Goal: Find specific page/section: Find specific page/section

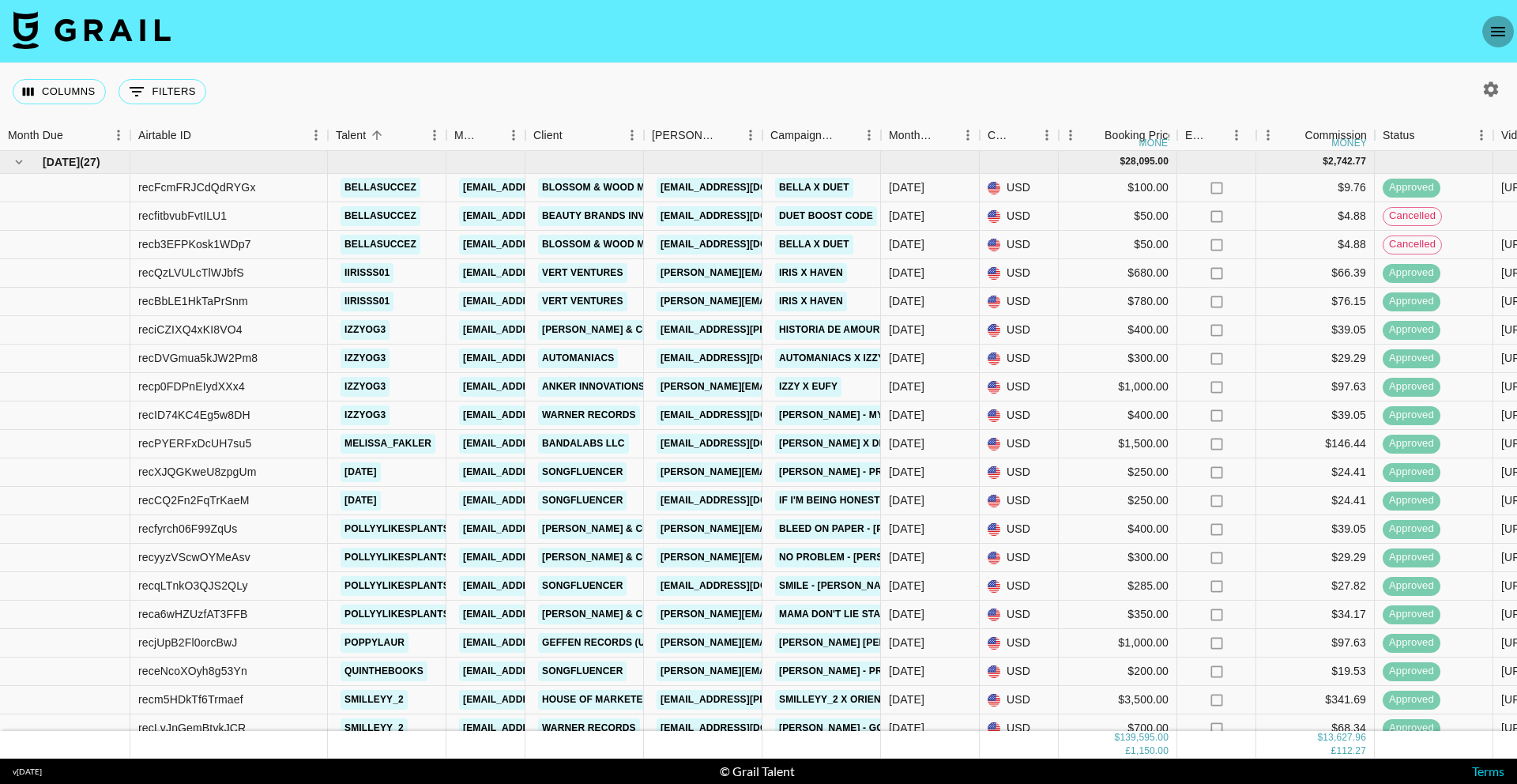
click at [1503, 30] on icon "open drawer" at bounding box center [1498, 31] width 19 height 19
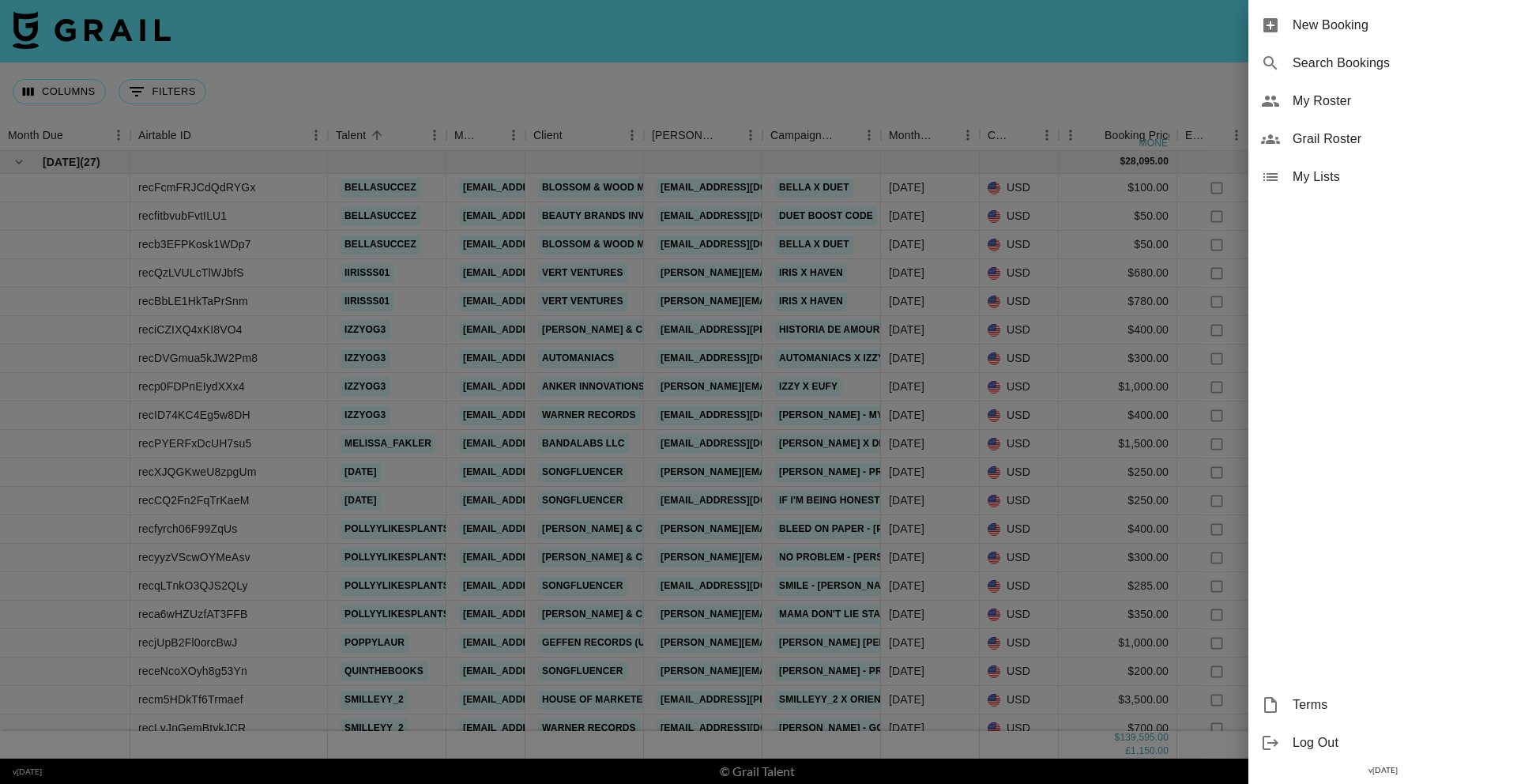
click at [1369, 109] on span "My Roster" at bounding box center [1398, 101] width 212 height 19
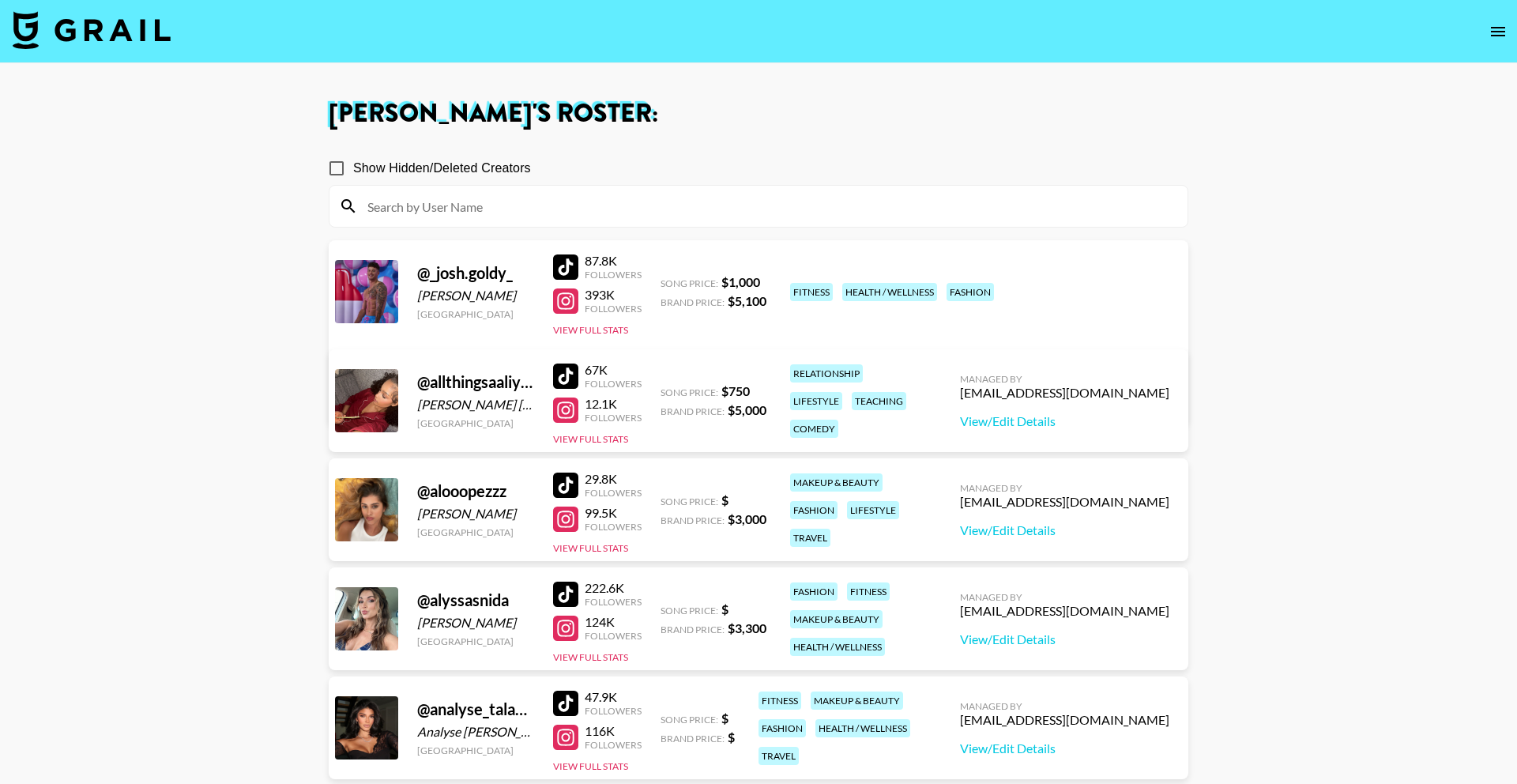
click at [517, 211] on input at bounding box center [768, 206] width 820 height 26
paste input "kelliewiththesilverhair"
type input "kelliewiththesilverhair"
click at [1505, 32] on icon "open drawer" at bounding box center [1498, 31] width 19 height 19
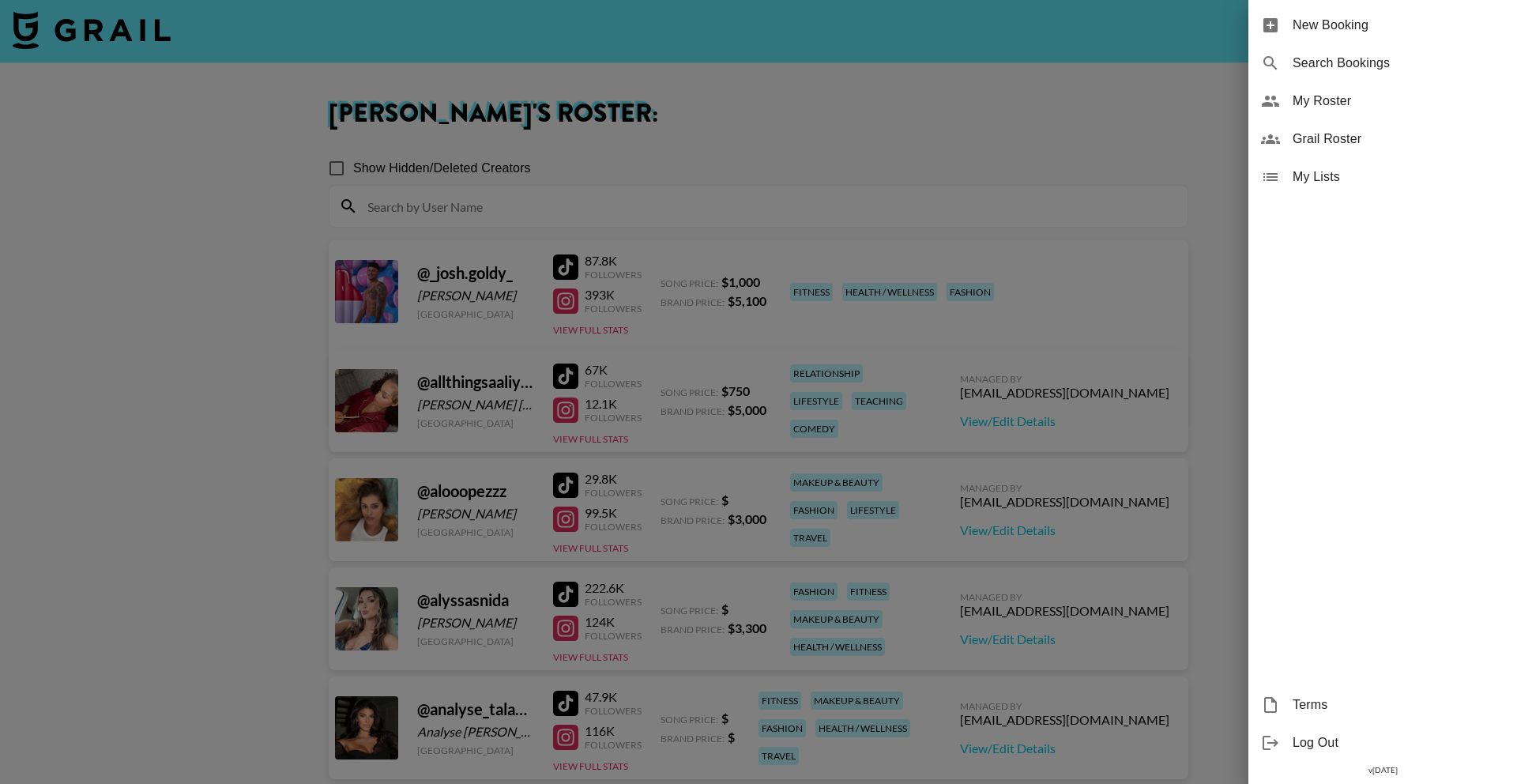
click at [1428, 145] on span "Grail Roster" at bounding box center [1398, 139] width 212 height 19
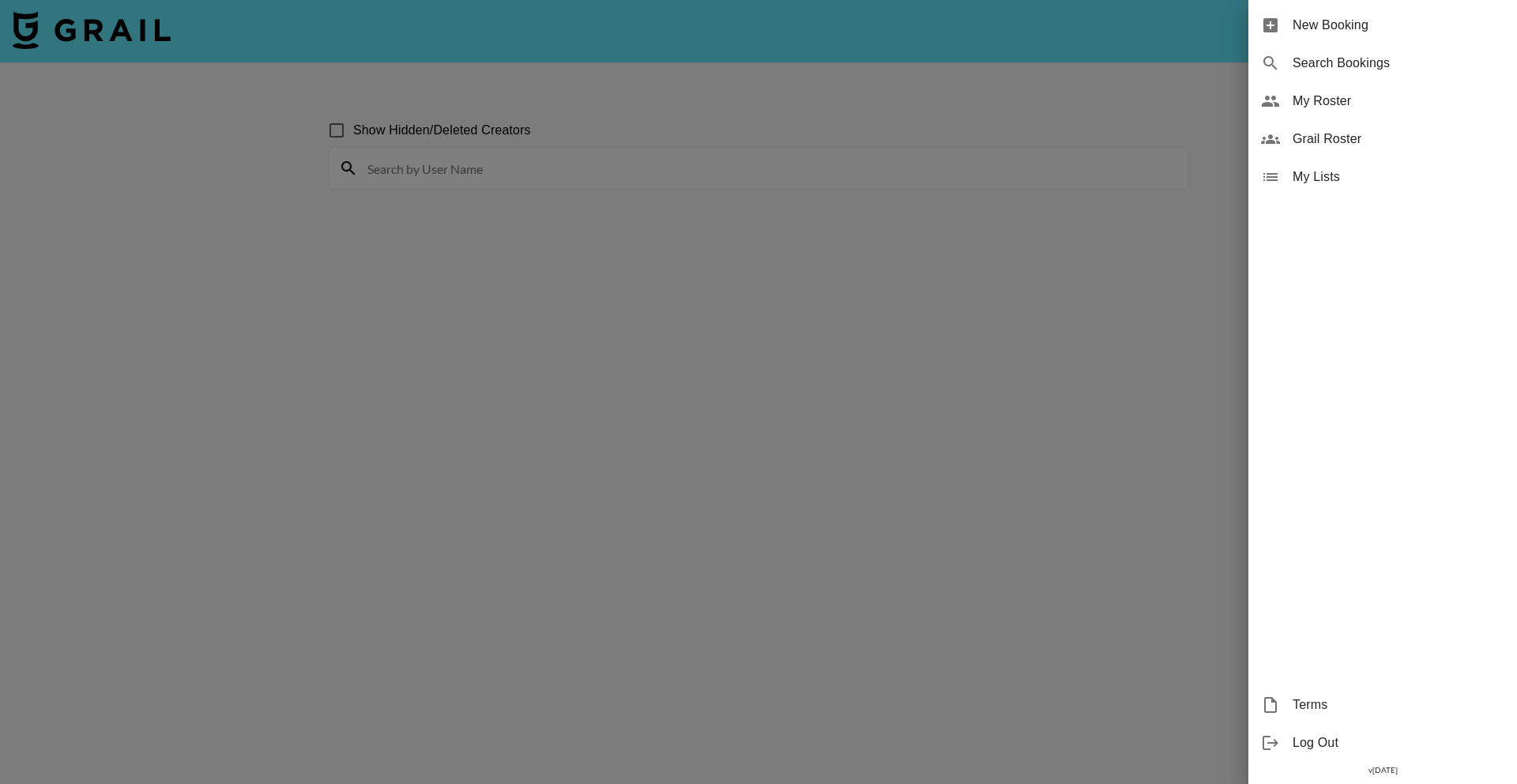
click at [527, 179] on div at bounding box center [758, 392] width 1517 height 784
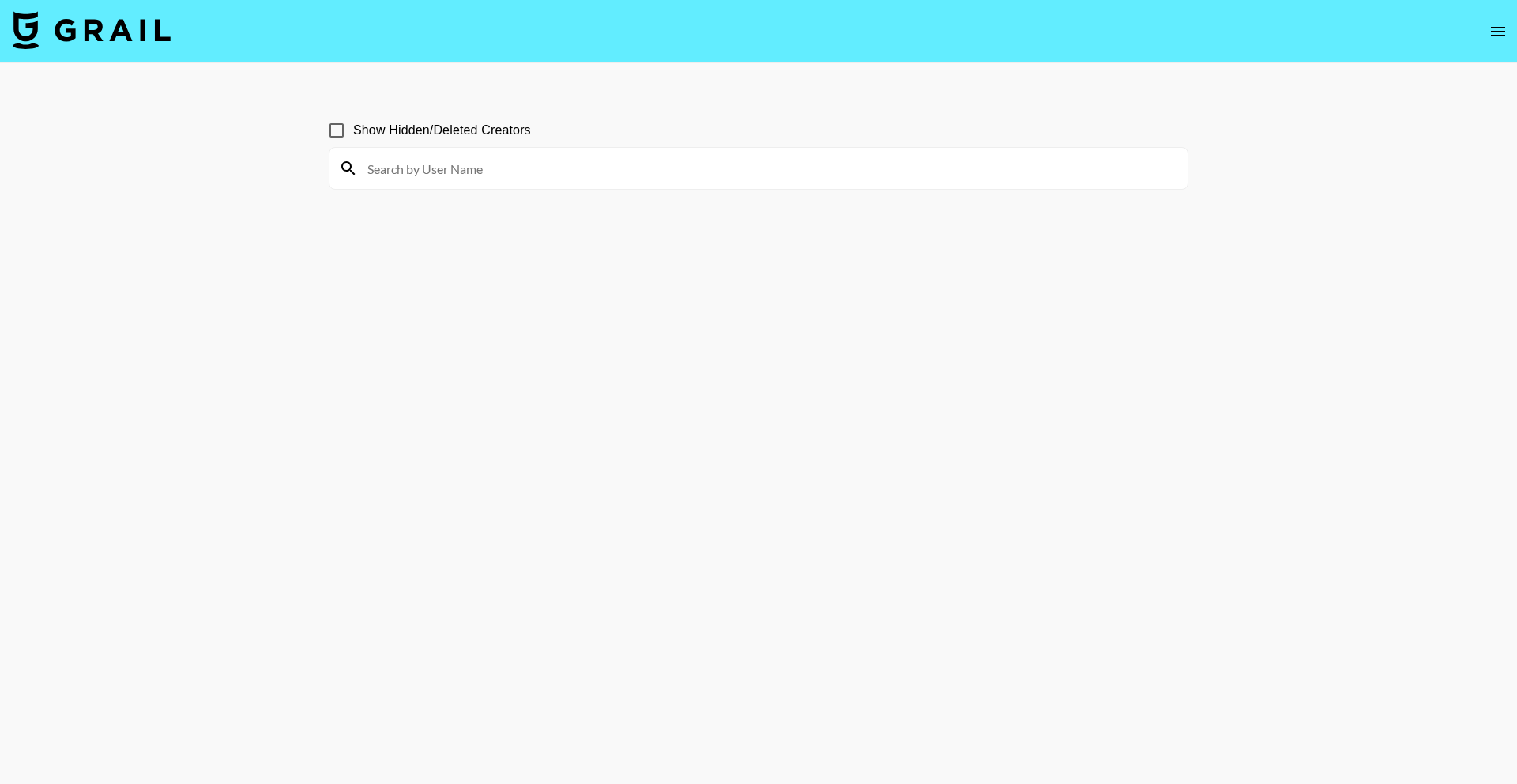
click at [531, 175] on input at bounding box center [768, 168] width 820 height 26
paste input "kelliewiththesilverhair"
click at [370, 164] on input "kelliewiththesilverhair" at bounding box center [768, 168] width 820 height 26
click at [367, 175] on input "kelliewiththesilverhair" at bounding box center [768, 168] width 820 height 26
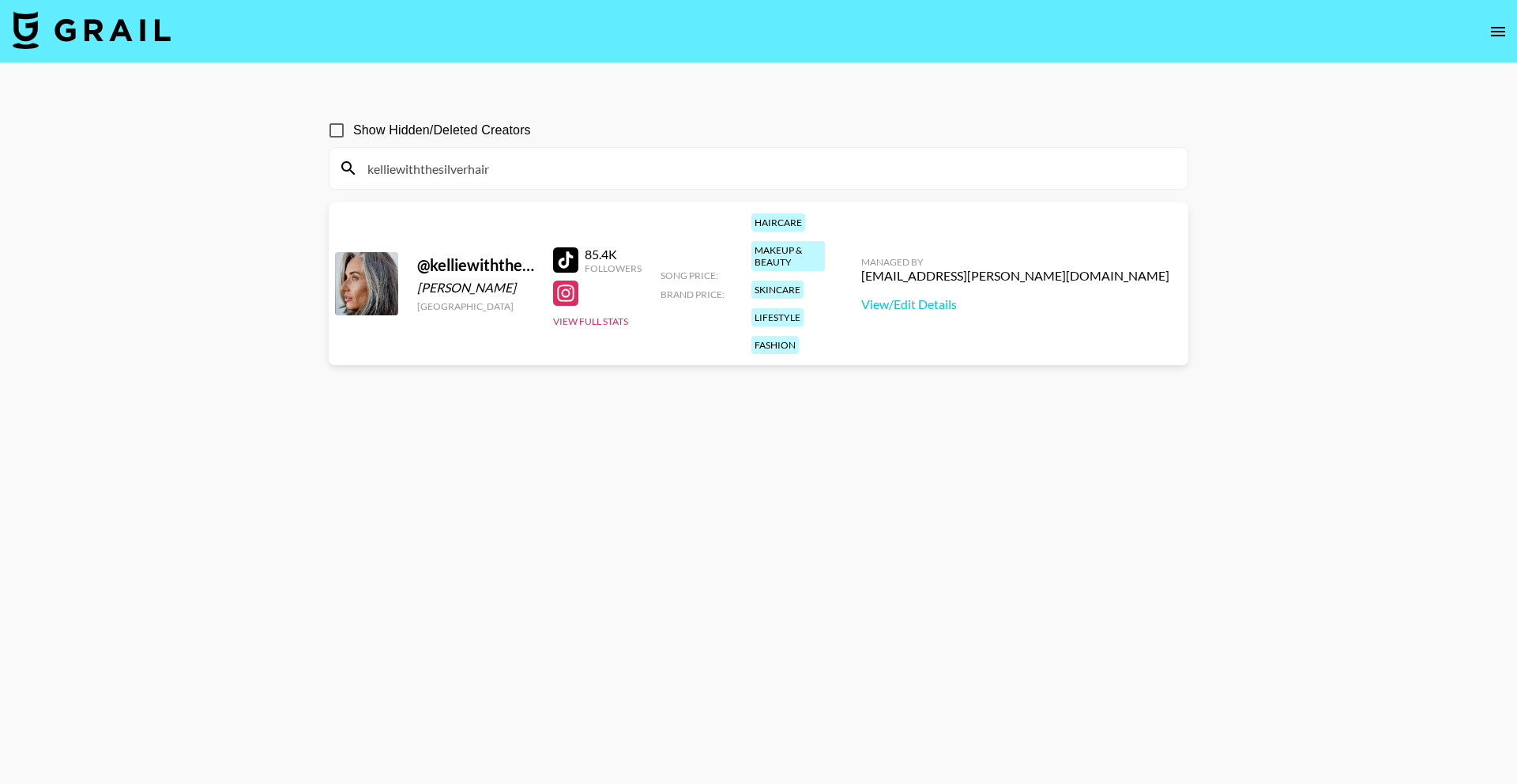
type input "kelliewiththesilverhair"
drag, startPoint x: 1172, startPoint y: 246, endPoint x: 951, endPoint y: 246, distance: 221.0
click at [951, 246] on div "@ kelliewiththesilverhair [PERSON_NAME] [GEOGRAPHIC_DATA] 85.4K Followers View …" at bounding box center [758, 283] width 859 height 163
copy div "[EMAIL_ADDRESS][PERSON_NAME][DOMAIN_NAME]"
